Goal: Task Accomplishment & Management: Manage account settings

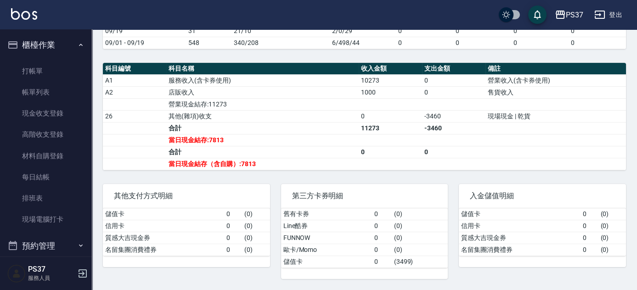
scroll to position [135, 0]
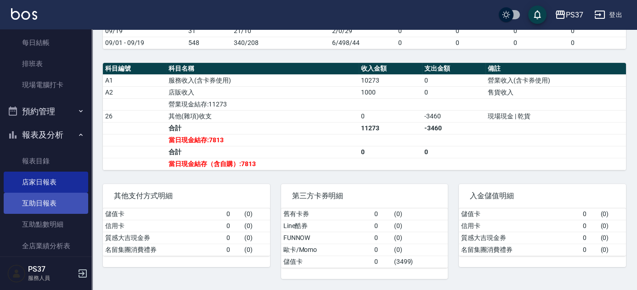
click at [32, 196] on link "互助日報表" at bounding box center [46, 203] width 84 height 21
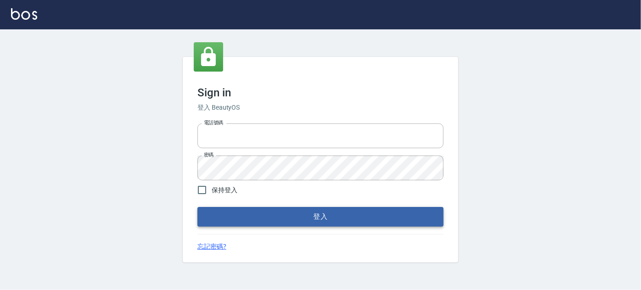
type input "037692666"
click at [349, 226] on button "登入" at bounding box center [320, 216] width 246 height 19
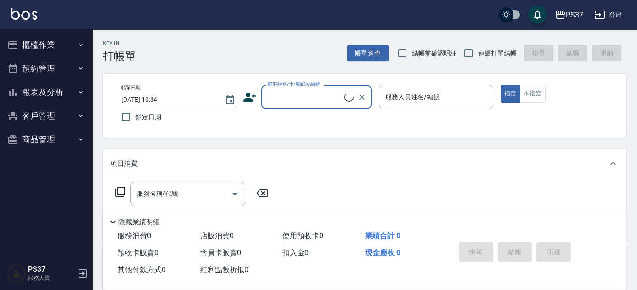
click at [48, 88] on button "報表及分析" at bounding box center [46, 92] width 84 height 24
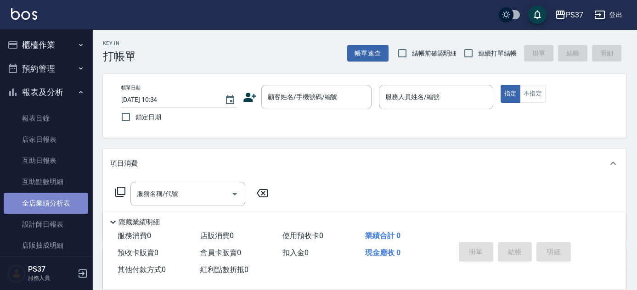
click at [47, 211] on link "全店業績分析表" at bounding box center [46, 203] width 84 height 21
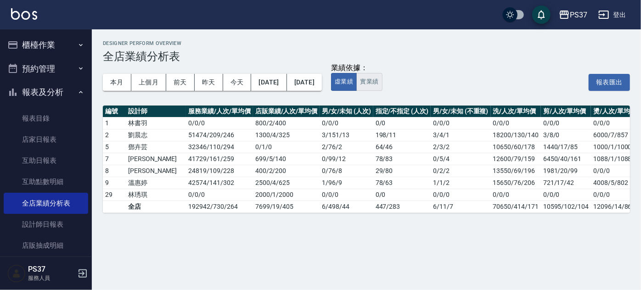
click at [382, 80] on button "實業績" at bounding box center [369, 82] width 26 height 18
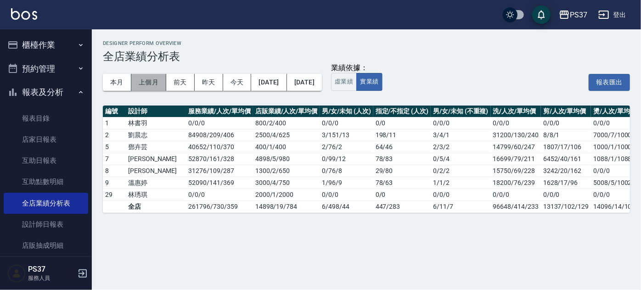
click at [145, 82] on button "上個月" at bounding box center [148, 82] width 35 height 17
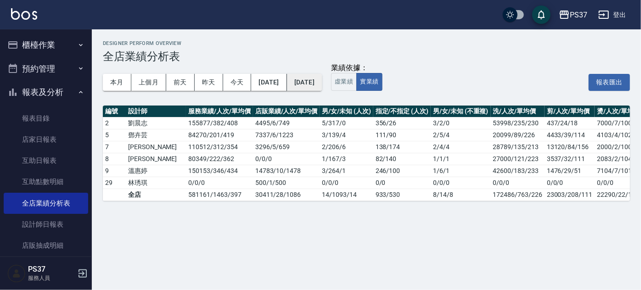
click at [322, 84] on button "2025/08/31" at bounding box center [304, 82] width 35 height 17
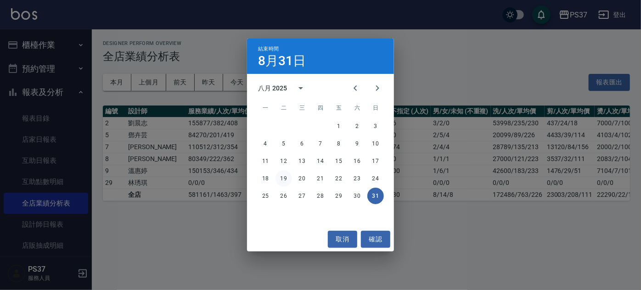
click at [283, 177] on button "19" at bounding box center [283, 178] width 17 height 17
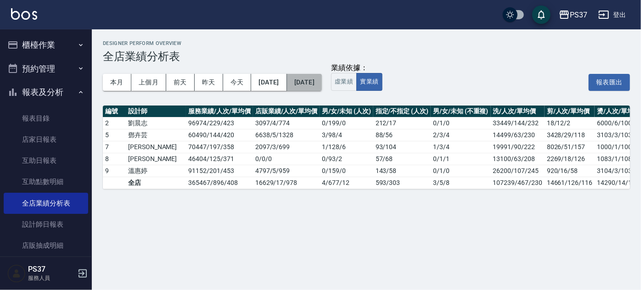
click at [322, 86] on button "2025/08/19" at bounding box center [304, 82] width 35 height 17
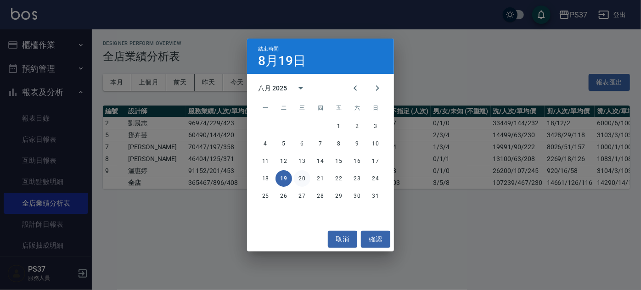
click at [298, 181] on button "20" at bounding box center [302, 178] width 17 height 17
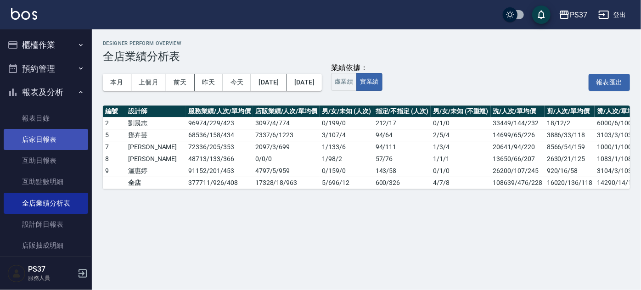
click at [40, 147] on link "店家日報表" at bounding box center [46, 139] width 84 height 21
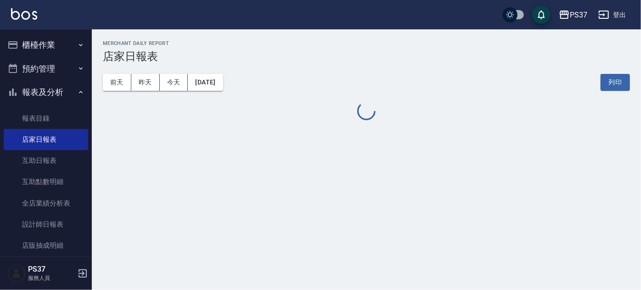
click at [44, 95] on button "報表及分析" at bounding box center [46, 92] width 84 height 24
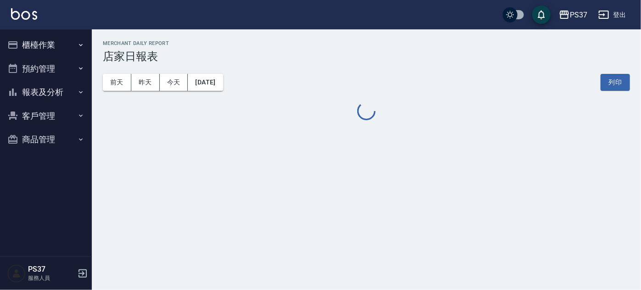
click at [39, 121] on button "客戶管理" at bounding box center [46, 116] width 84 height 24
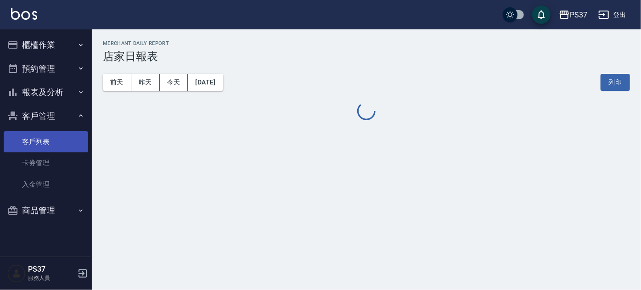
click at [34, 144] on link "客戶列表" at bounding box center [46, 141] width 84 height 21
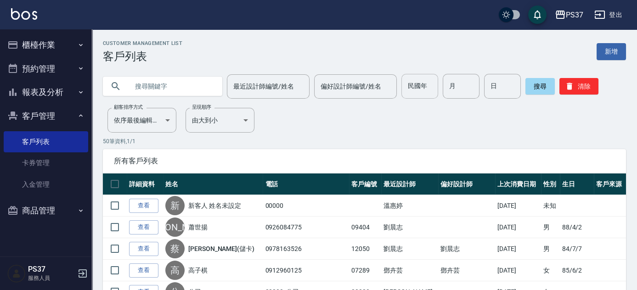
click at [422, 85] on input "民國年" at bounding box center [419, 86] width 37 height 25
type input "91"
type input "4"
type input "7"
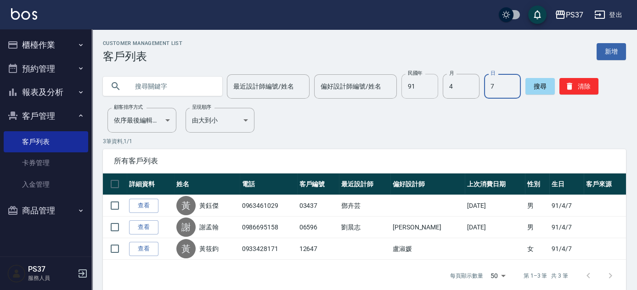
drag, startPoint x: 417, startPoint y: 81, endPoint x: 408, endPoint y: 85, distance: 10.3
click at [417, 81] on input "91" at bounding box center [419, 86] width 37 height 25
type input "79"
type input "1"
type input "3"
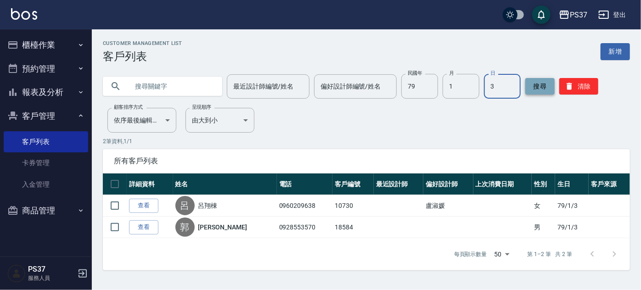
click at [542, 89] on button "搜尋" at bounding box center [539, 86] width 29 height 17
click at [582, 87] on button "清除" at bounding box center [578, 86] width 39 height 17
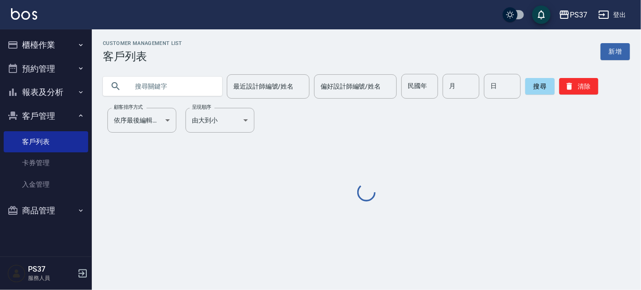
click at [185, 84] on input "text" at bounding box center [172, 86] width 86 height 25
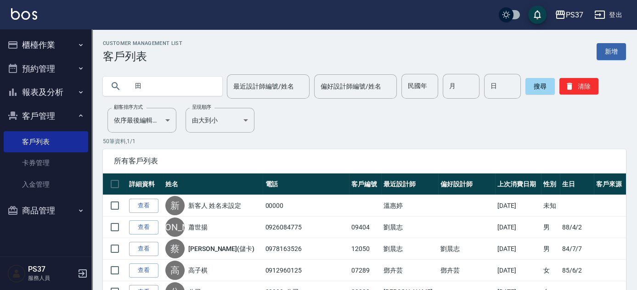
type input "田"
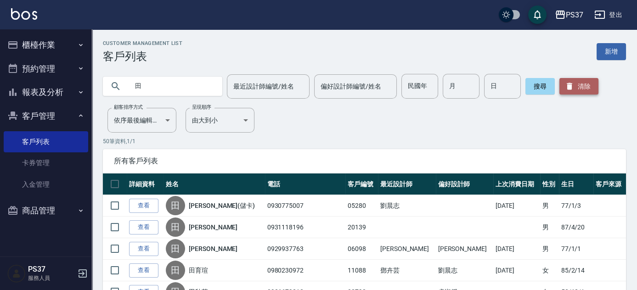
click at [575, 83] on button "清除" at bounding box center [578, 86] width 39 height 17
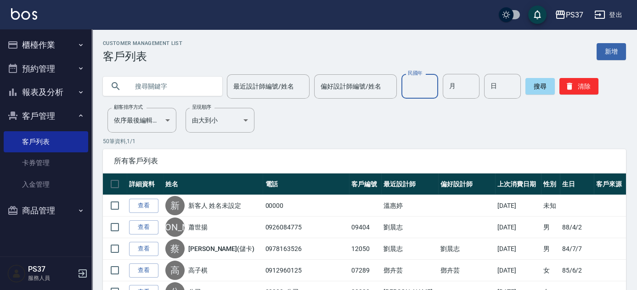
click at [418, 83] on input "民國年" at bounding box center [419, 86] width 37 height 25
type input "53"
type input "9"
type input "27"
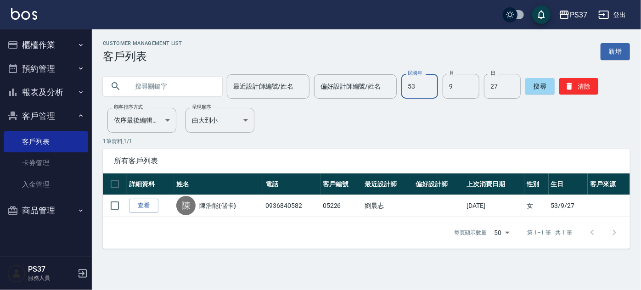
click at [412, 90] on input "53" at bounding box center [419, 86] width 37 height 25
type input "86"
type input "12"
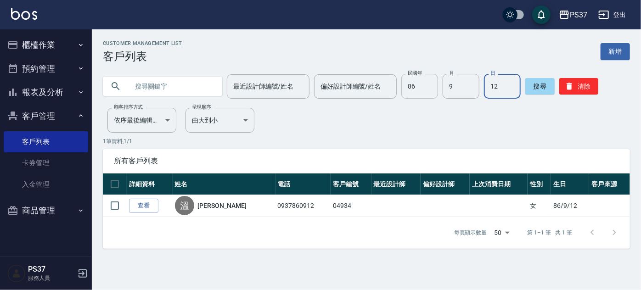
click at [413, 91] on input "86" at bounding box center [419, 86] width 37 height 25
type input "80"
